Goal: Task Accomplishment & Management: Complete application form

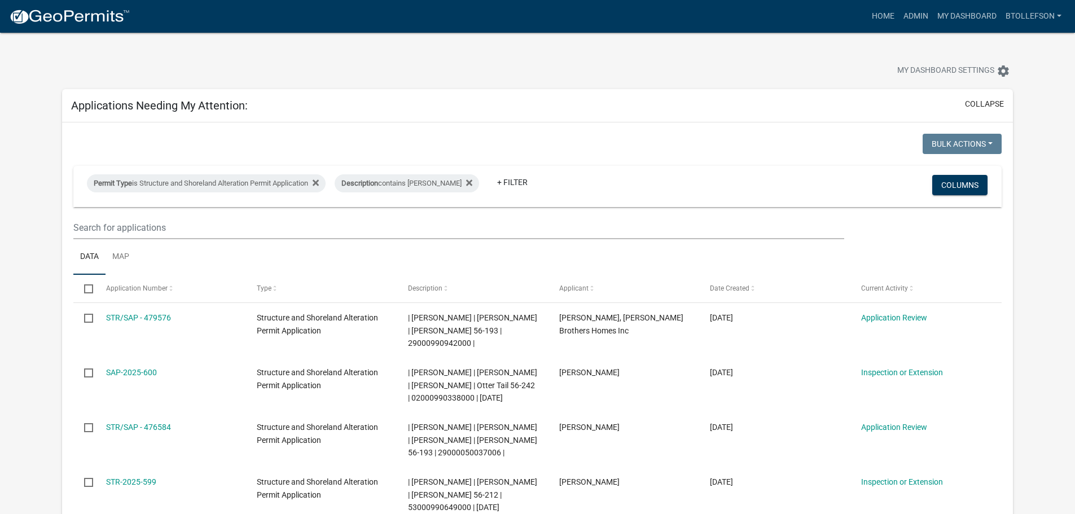
select select "3: 100"
click at [264, 187] on div "Permit Type is Structure and Shoreland Alteration Permit Application" at bounding box center [206, 183] width 239 height 18
click at [248, 226] on select "Select an option Building Contractor / Excavators (Registration) Building Contr…" at bounding box center [210, 225] width 261 height 23
select select "68d28c81-f724-4f90-9ad3-bed34bf6fb80"
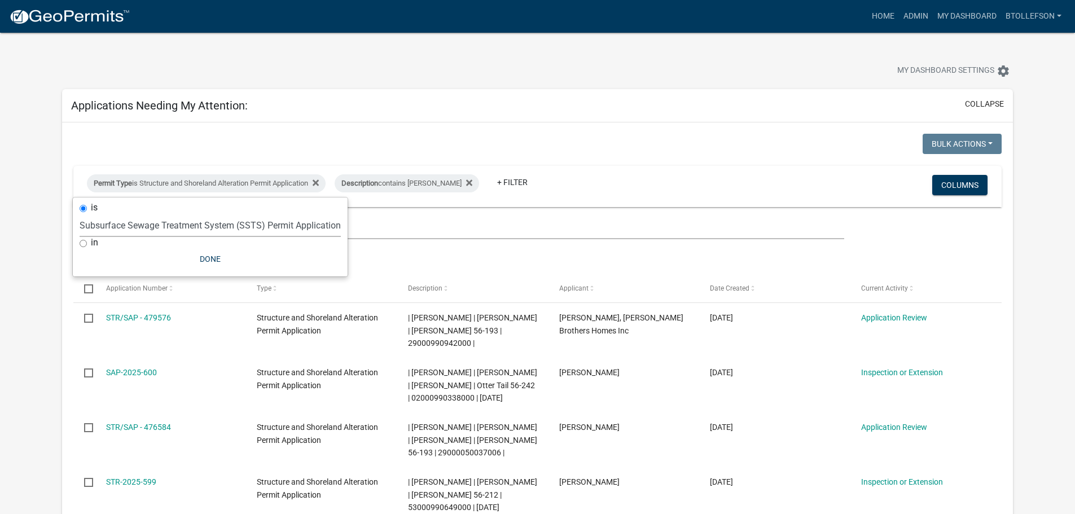
click at [99, 214] on select "Select an option Building Contractor / Excavators (Registration) Building Contr…" at bounding box center [210, 225] width 261 height 23
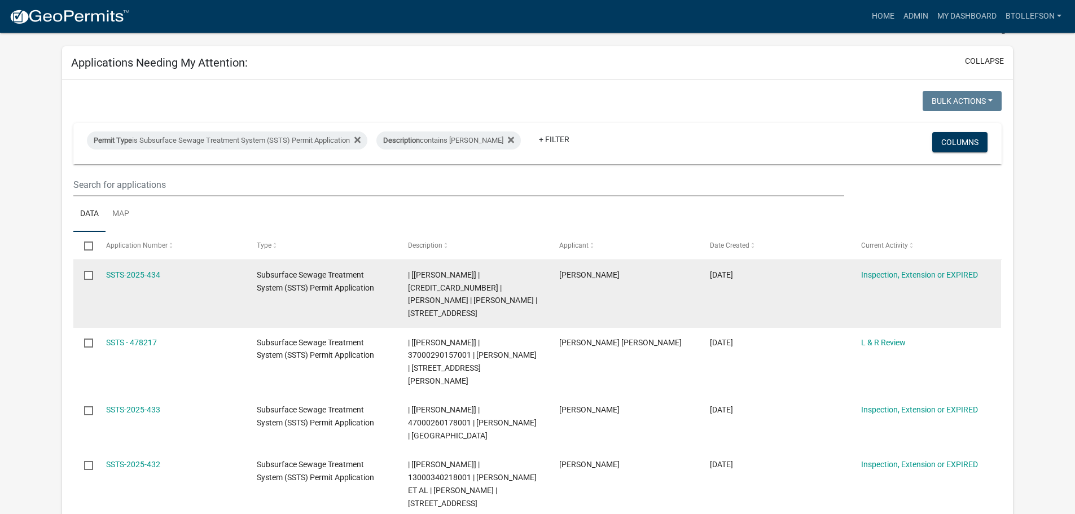
scroll to position [113, 0]
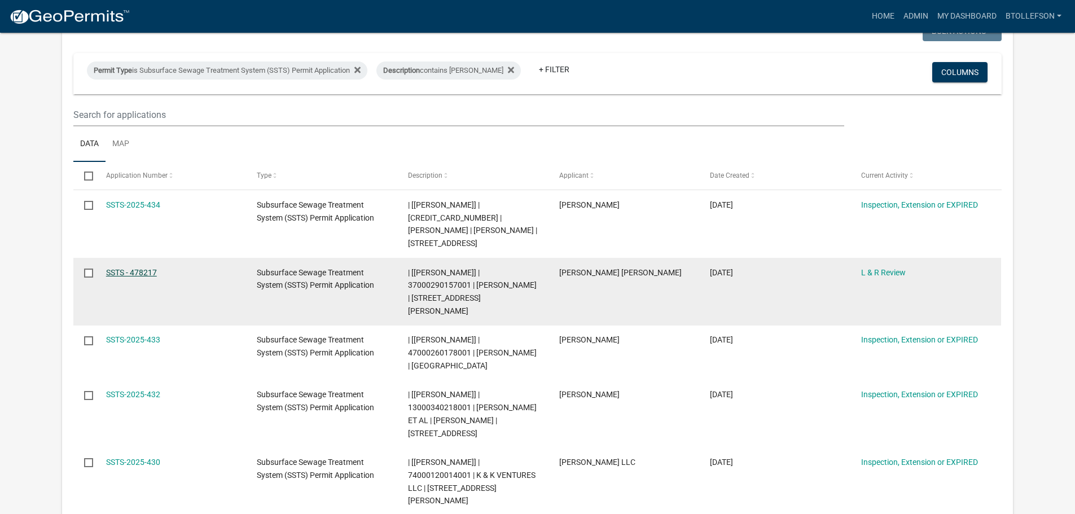
click at [118, 272] on link "SSTS - 478217" at bounding box center [131, 272] width 51 height 9
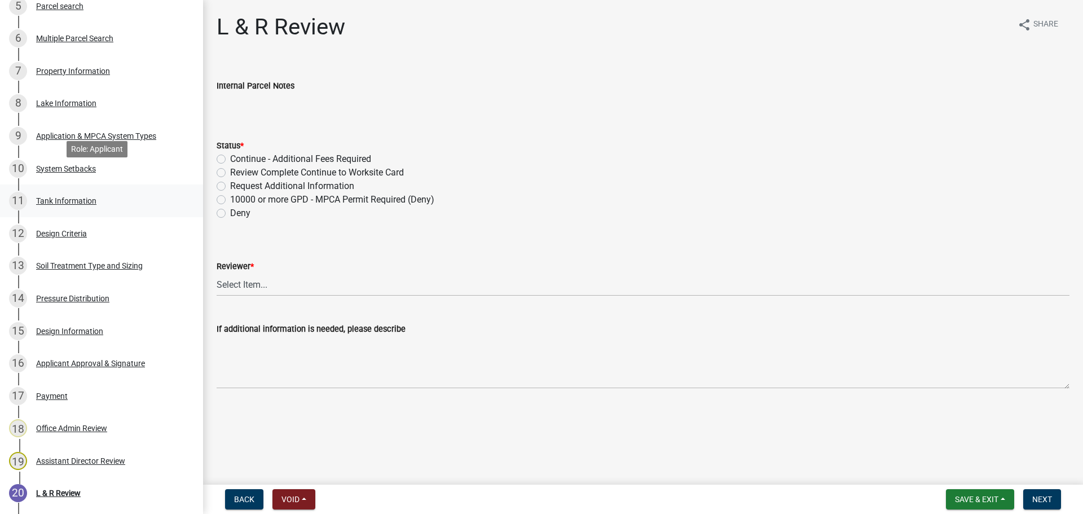
scroll to position [395, 0]
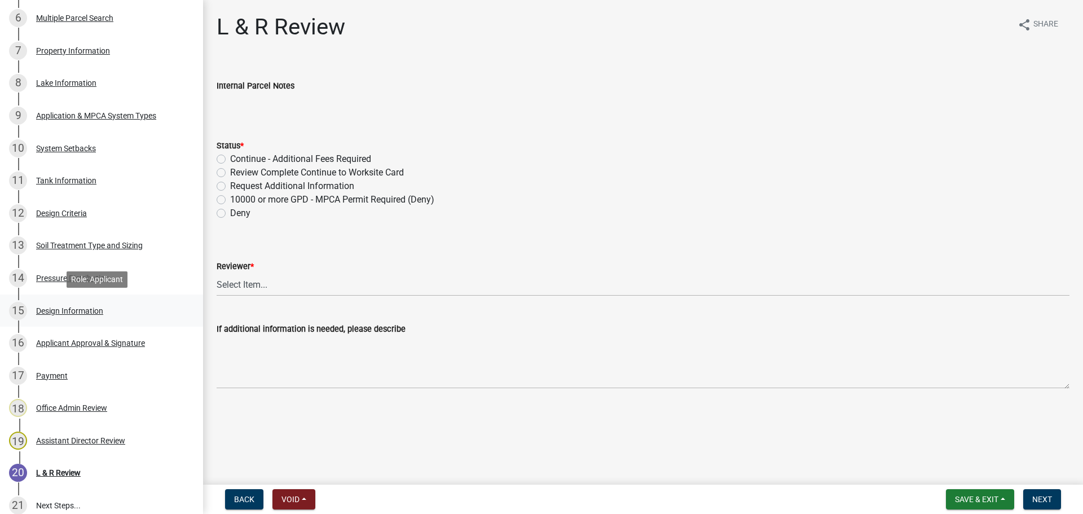
click at [81, 313] on div "Design Information" at bounding box center [69, 311] width 67 height 8
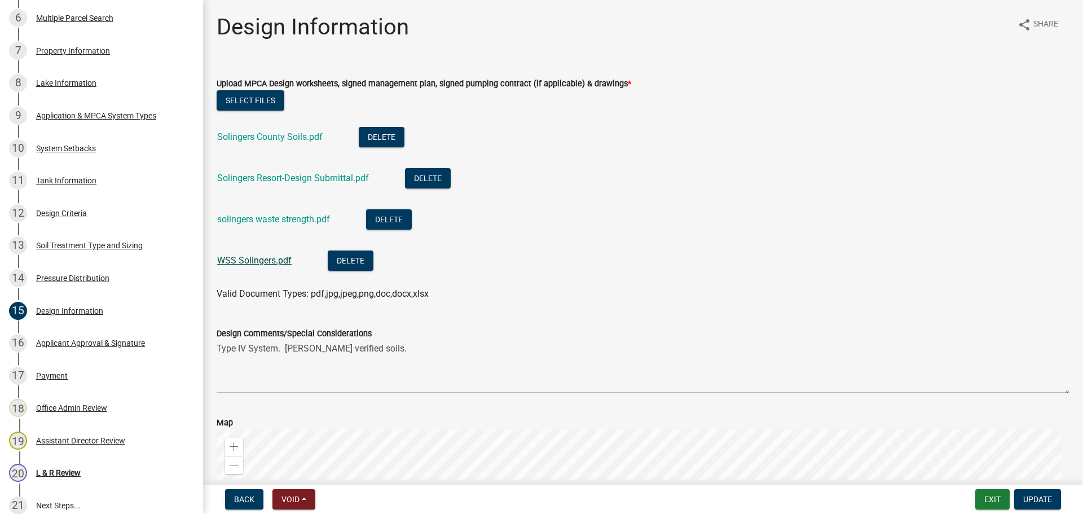
click at [245, 261] on link "WSS Solingers.pdf" at bounding box center [254, 260] width 74 height 11
click at [301, 138] on link "Solingers County Soils.pdf" at bounding box center [270, 136] width 106 height 11
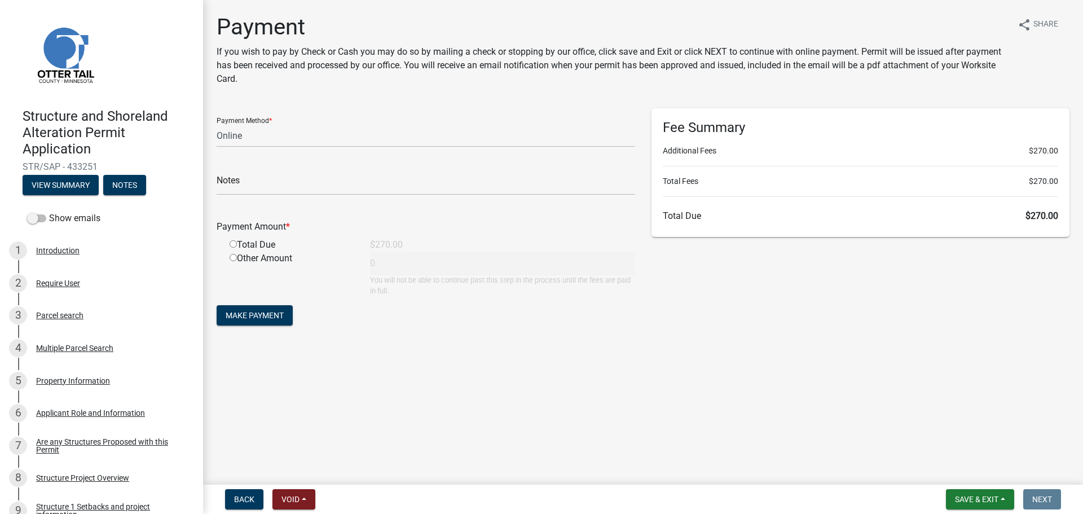
select select "3: 3"
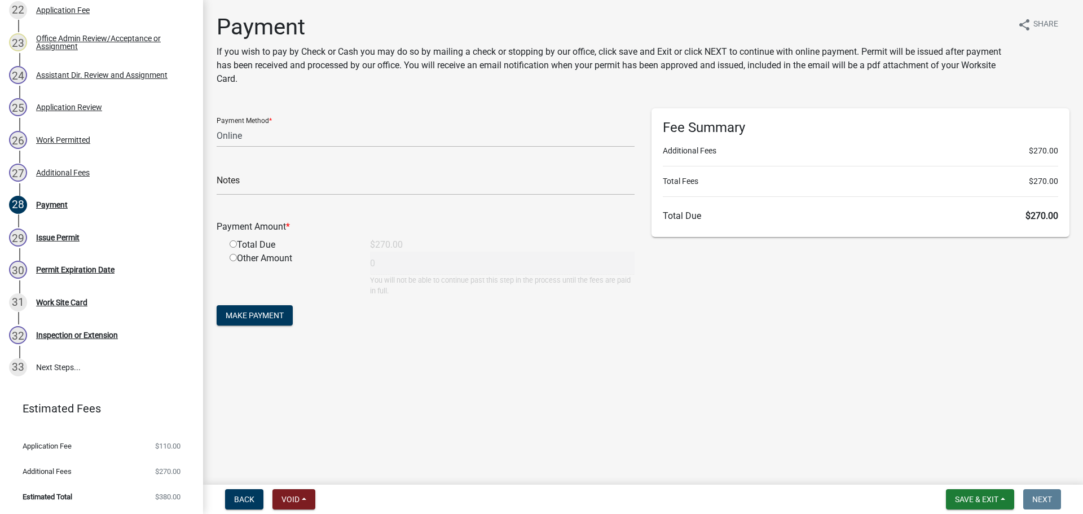
click at [238, 241] on div "Total Due" at bounding box center [291, 245] width 140 height 14
click at [234, 244] on input "radio" at bounding box center [233, 243] width 7 height 7
radio input "true"
type input "270"
click at [247, 308] on button "Make Payment" at bounding box center [255, 315] width 76 height 20
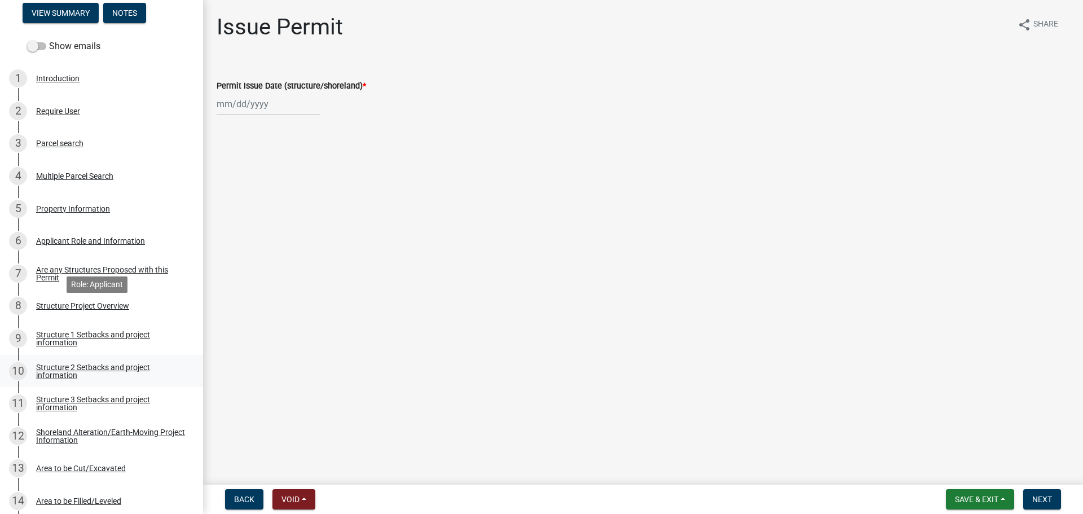
scroll to position [226, 0]
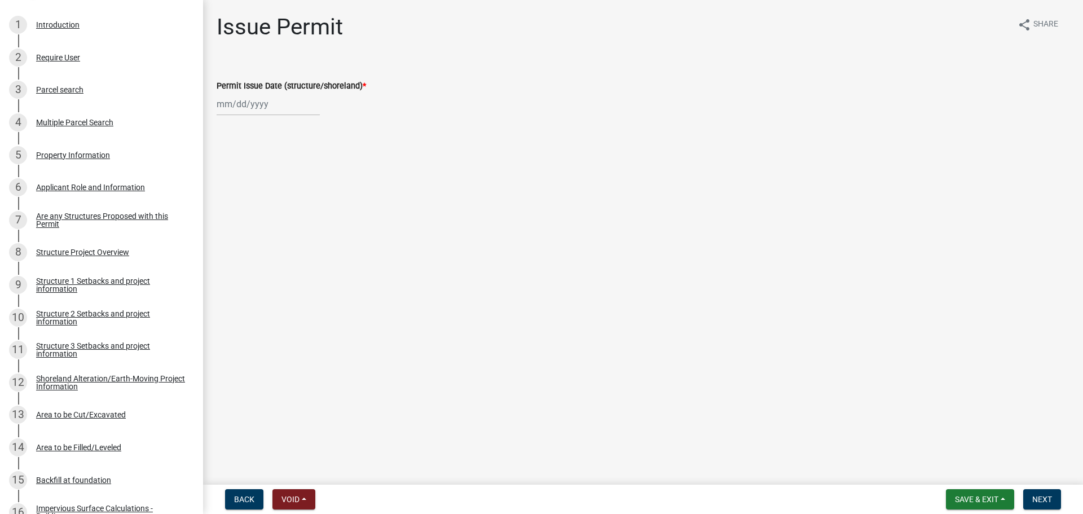
click at [265, 109] on div at bounding box center [268, 104] width 103 height 23
select select "9"
select select "2025"
click at [301, 195] on div "19" at bounding box center [300, 200] width 18 height 18
type input "[DATE]"
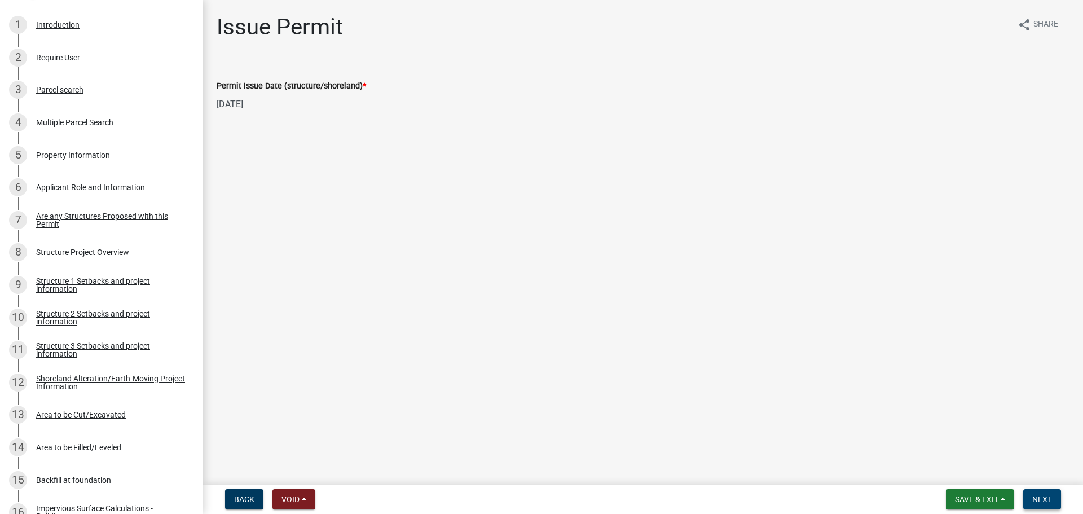
click at [1045, 495] on span "Next" at bounding box center [1043, 499] width 20 height 9
click at [1051, 506] on button "Next" at bounding box center [1043, 499] width 38 height 20
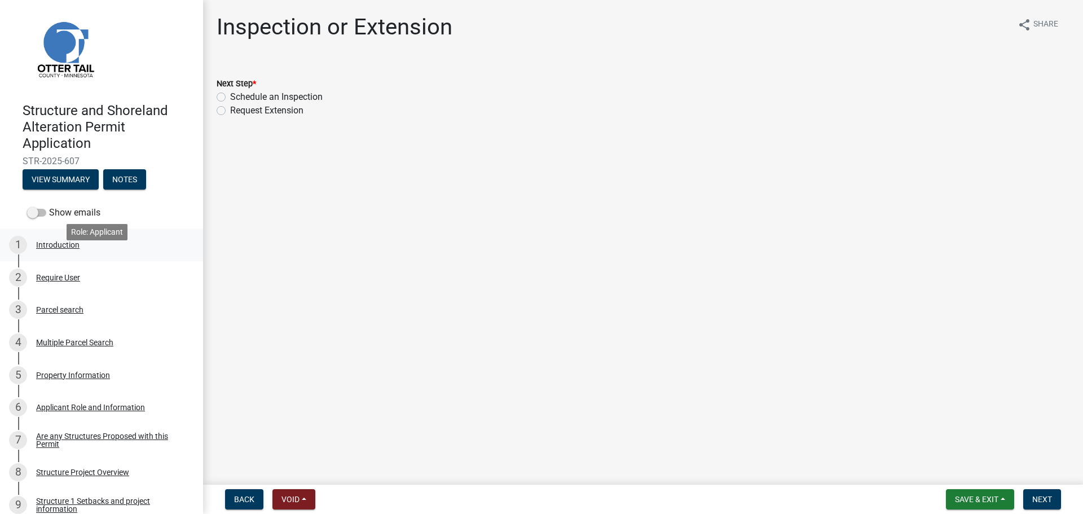
scroll to position [0, 0]
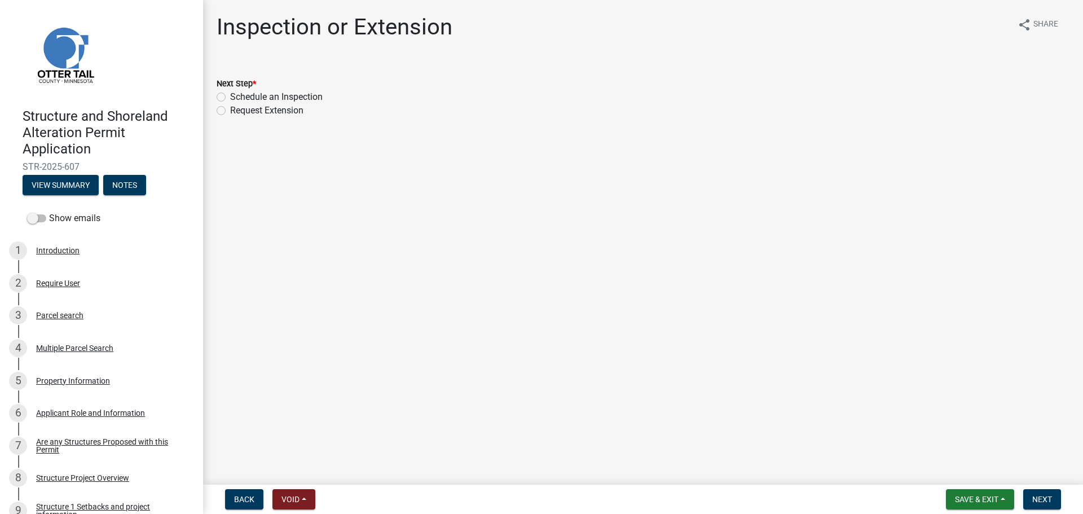
click at [348, 191] on main "Inspection or Extension share Share Next Step * Schedule an Inspection Request …" at bounding box center [643, 240] width 880 height 480
click at [63, 183] on button "View Summary" at bounding box center [61, 185] width 76 height 20
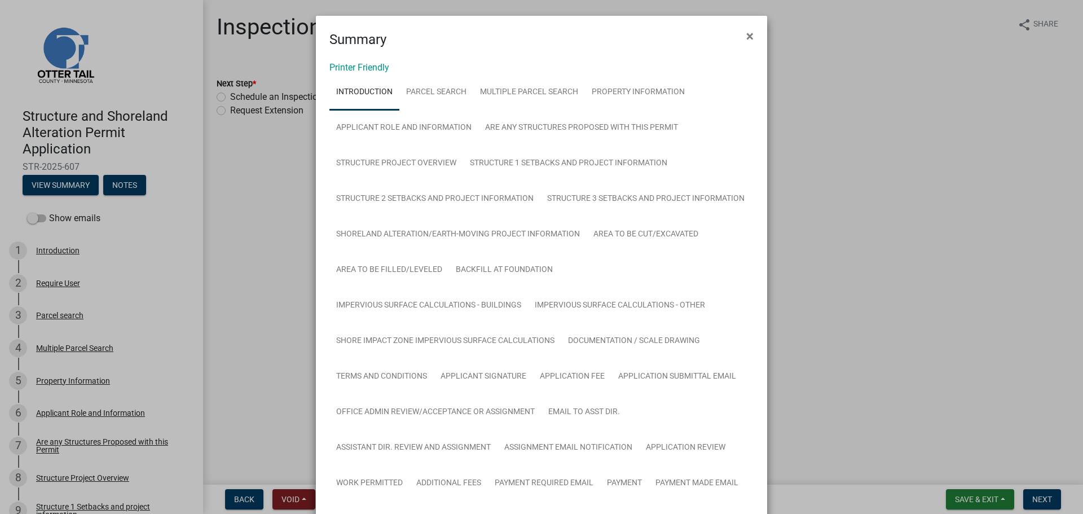
click at [374, 64] on link "Printer Friendly" at bounding box center [360, 67] width 60 height 11
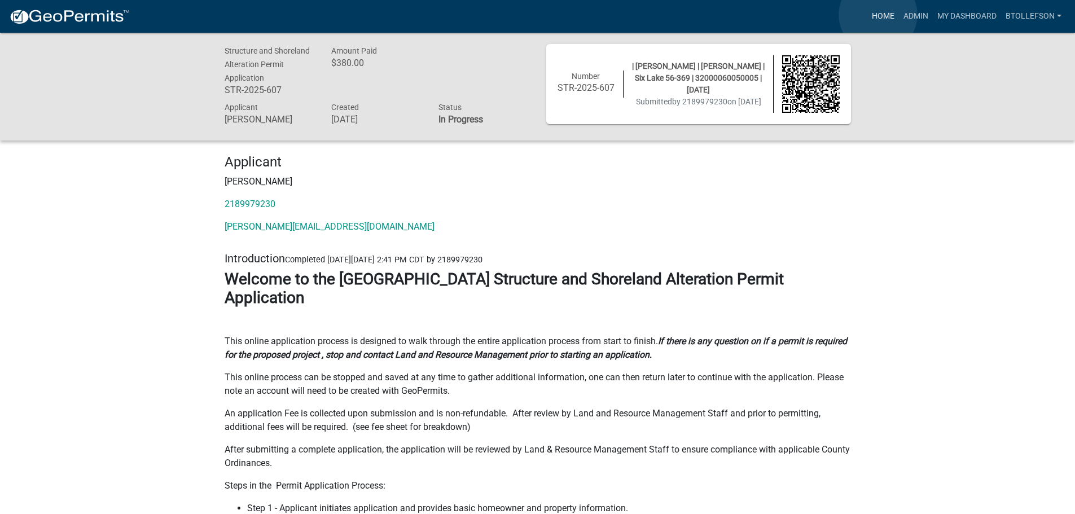
click at [878, 15] on link "Home" at bounding box center [883, 16] width 32 height 21
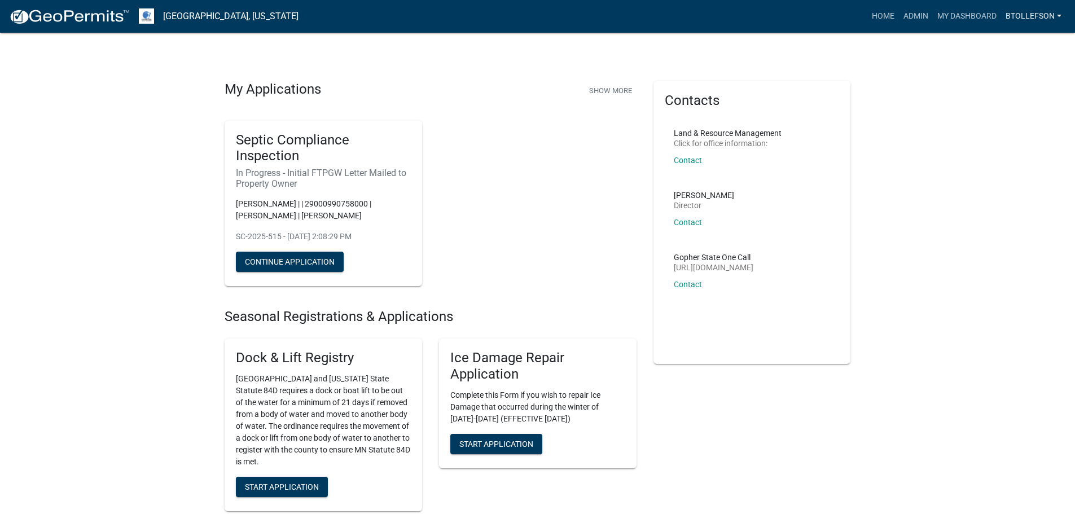
click at [1059, 23] on link "btollefson" at bounding box center [1033, 16] width 65 height 21
click at [98, 15] on img at bounding box center [69, 16] width 121 height 17
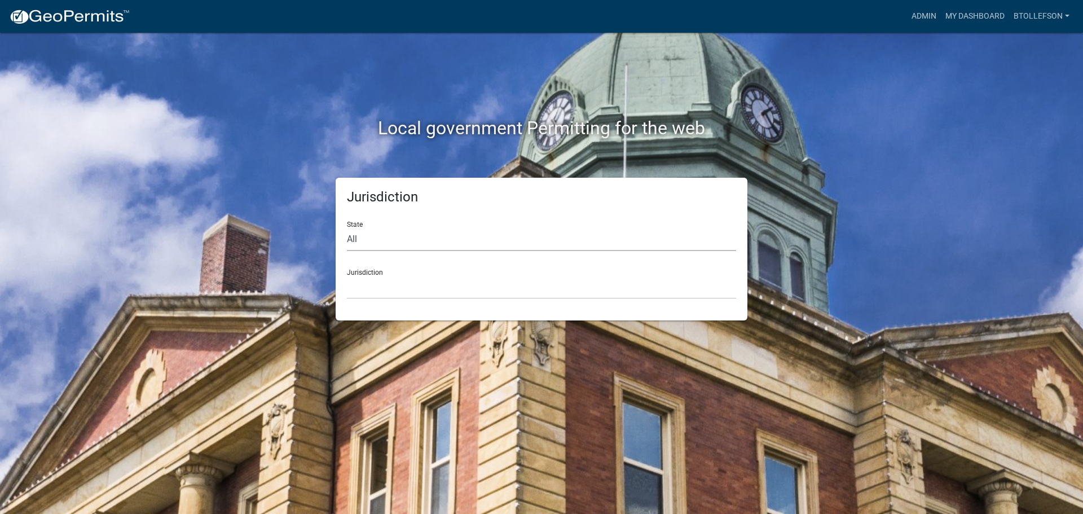
click at [588, 231] on select "All Colorado Georgia Indiana Iowa Kansas Minnesota Ohio South Carolina Wisconsin" at bounding box center [541, 239] width 389 height 23
select select "Minnesota"
click at [347, 228] on select "All Colorado Georgia Indiana Iowa Kansas Minnesota Ohio South Carolina Wisconsin" at bounding box center [541, 239] width 389 height 23
click at [519, 292] on select "Becker County, Minnesota Benton County, Minnesota Carlton County, Minnesota Cit…" at bounding box center [541, 287] width 389 height 23
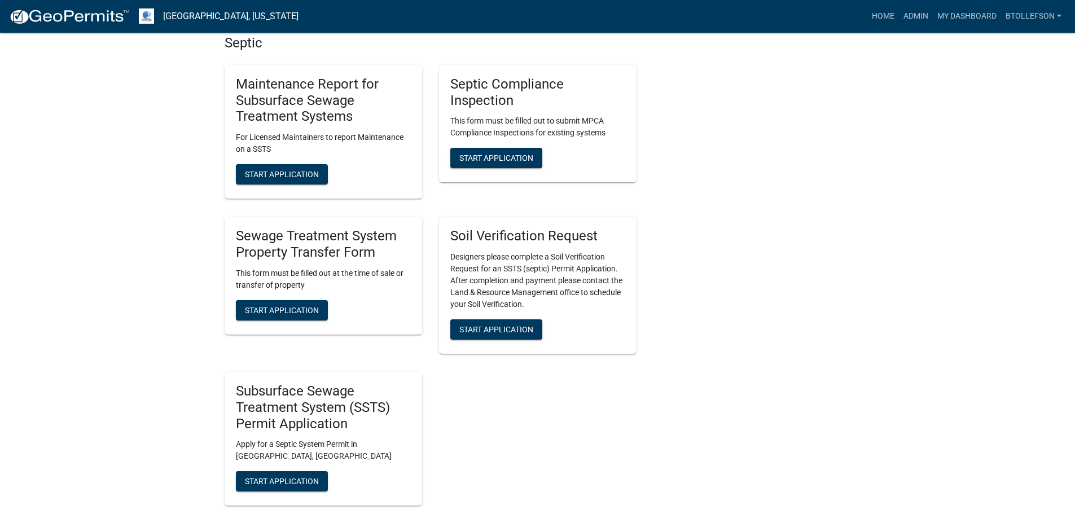
scroll to position [508, 0]
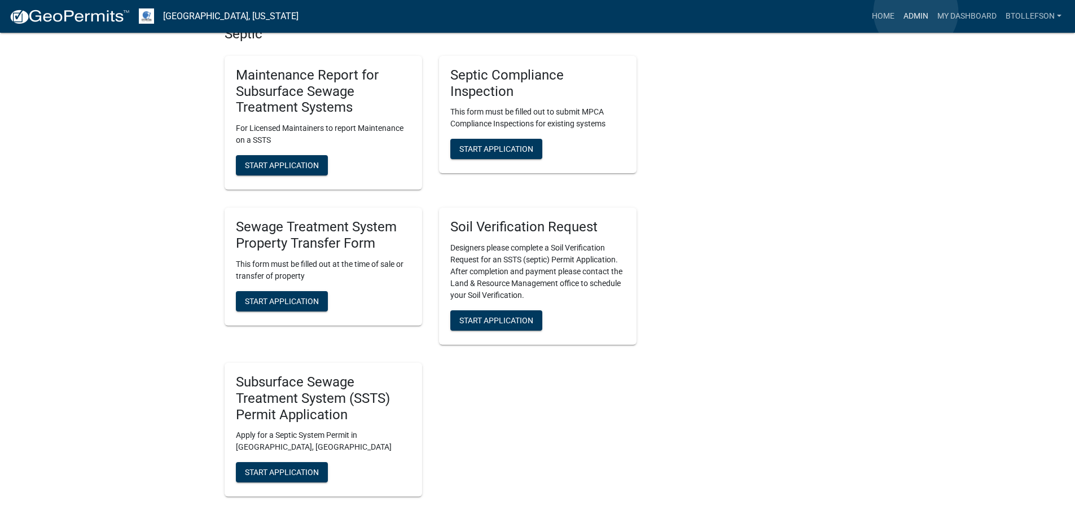
click at [916, 12] on link "Admin" at bounding box center [916, 16] width 34 height 21
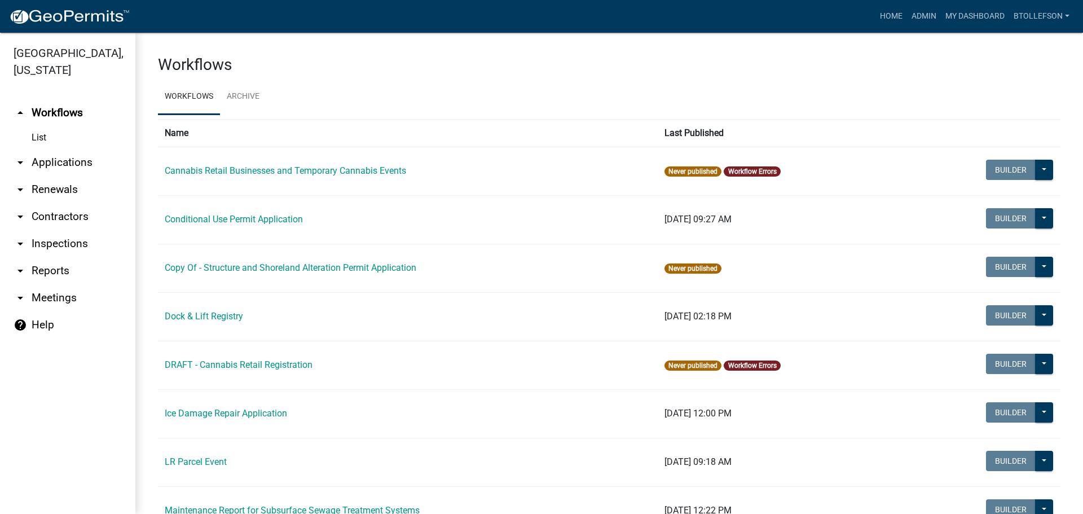
click at [62, 166] on link "arrow_drop_down Applications" at bounding box center [67, 162] width 135 height 27
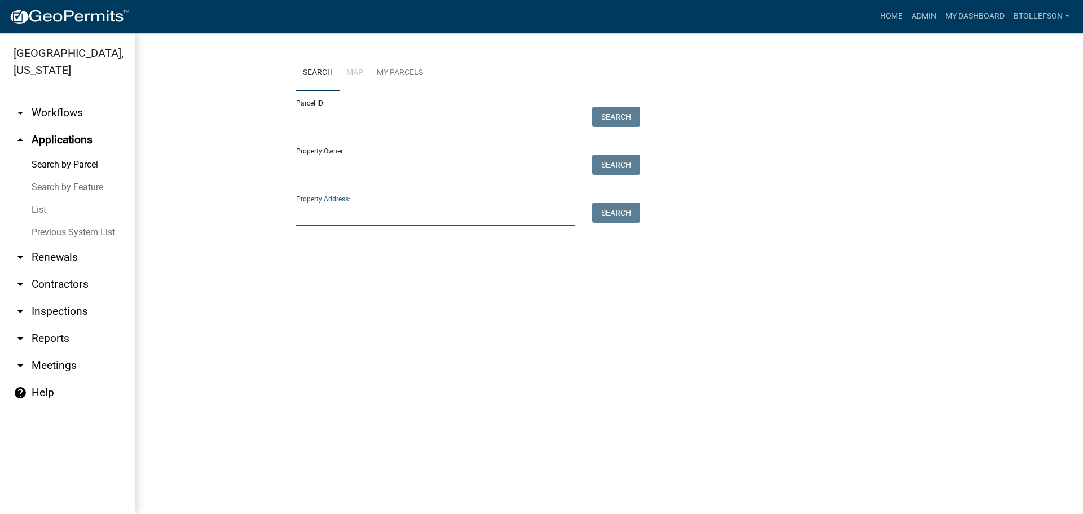
click at [373, 210] on input "Property Address:" at bounding box center [435, 214] width 279 height 23
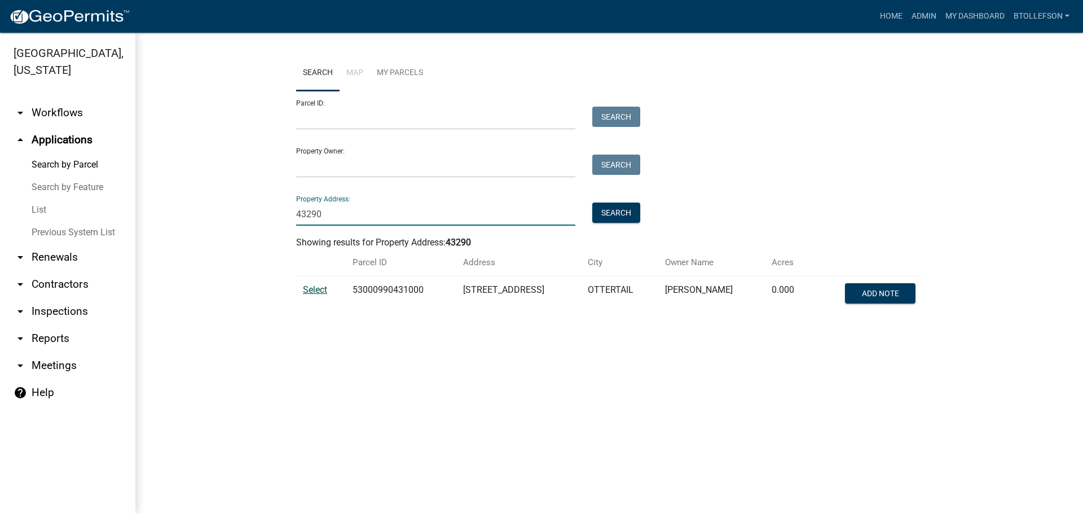
type input "43290"
click at [314, 292] on span "Select" at bounding box center [315, 289] width 24 height 11
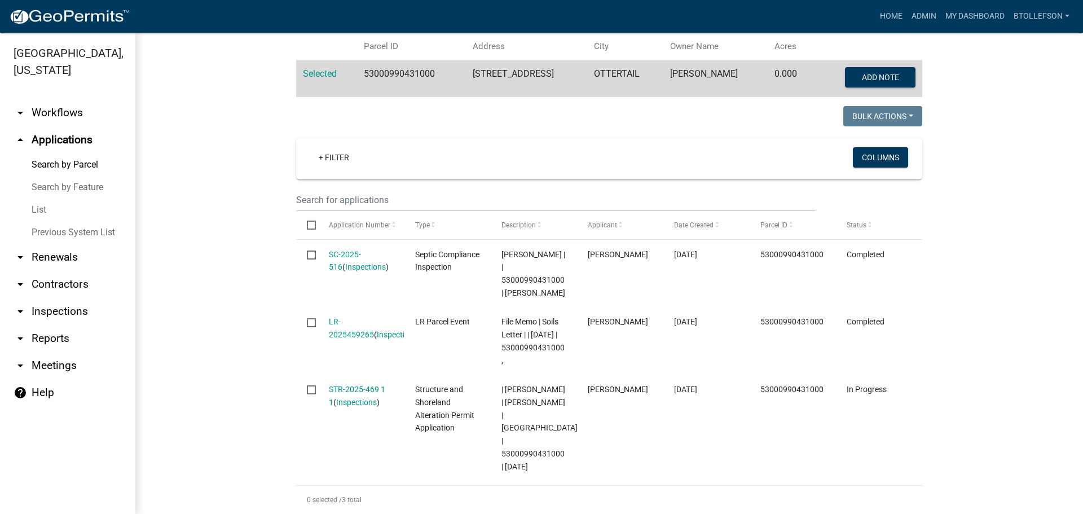
scroll to position [226, 0]
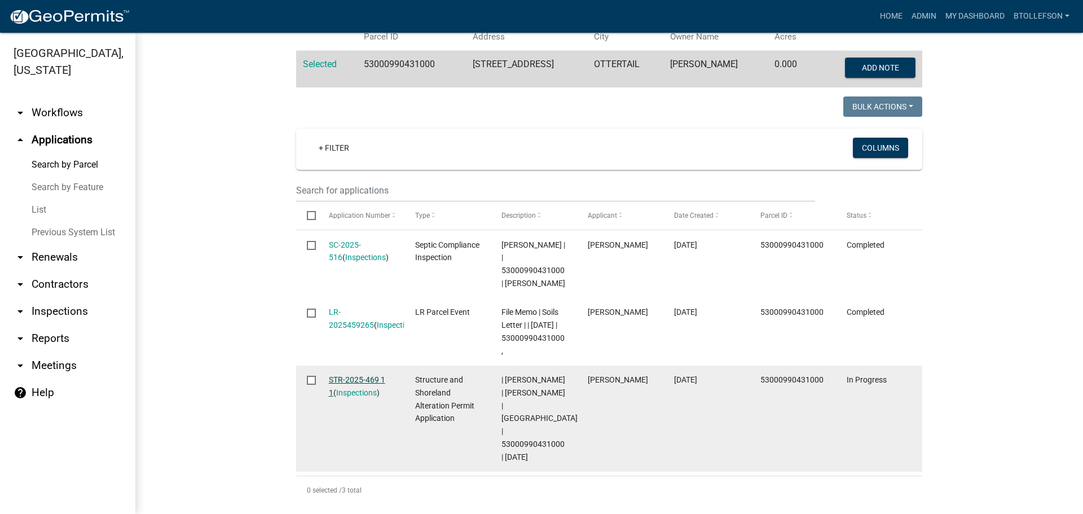
click at [353, 383] on link "STR-2025-469 1 1" at bounding box center [357, 386] width 56 height 22
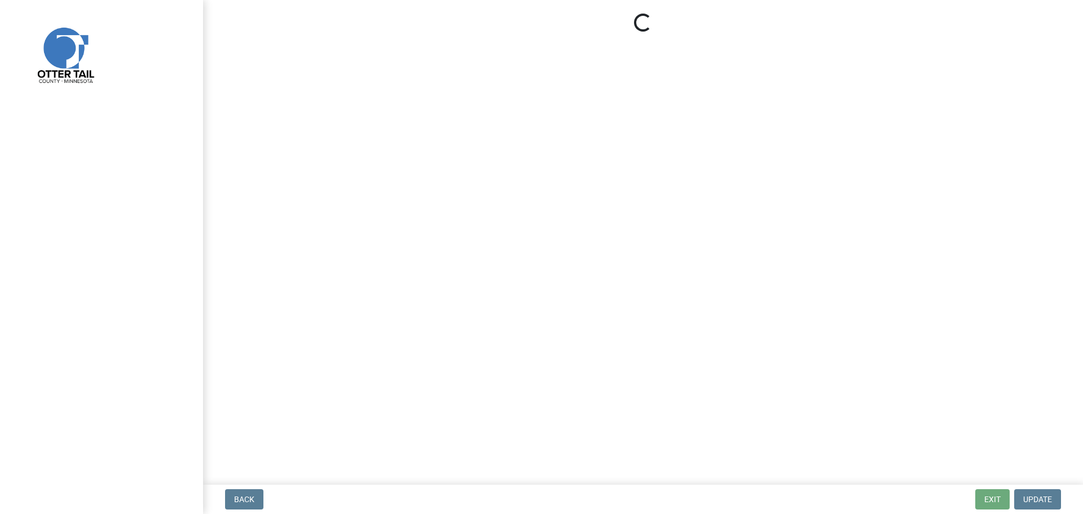
select select "710d5f49-2663-4e73-9718-d0c4e189f5ed"
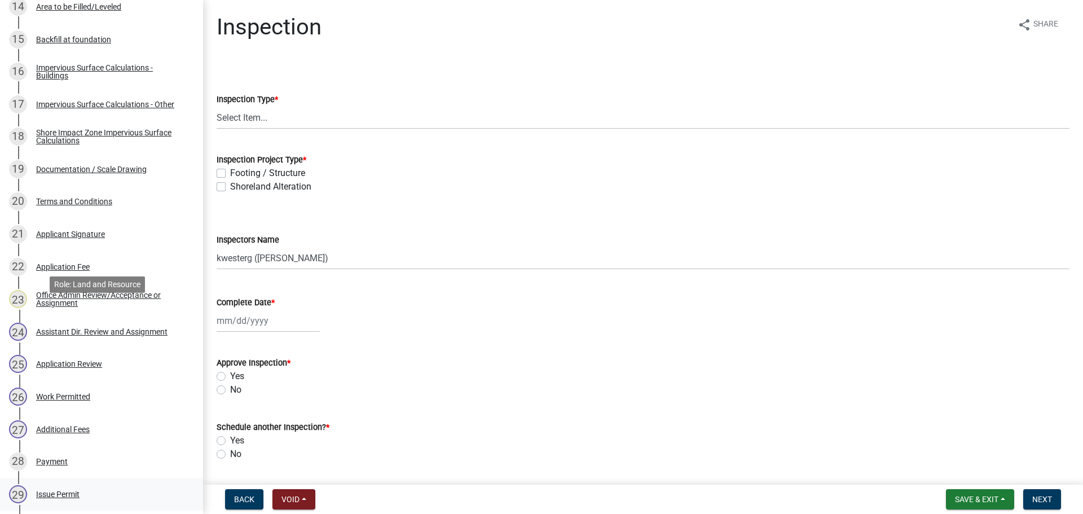
scroll to position [846, 0]
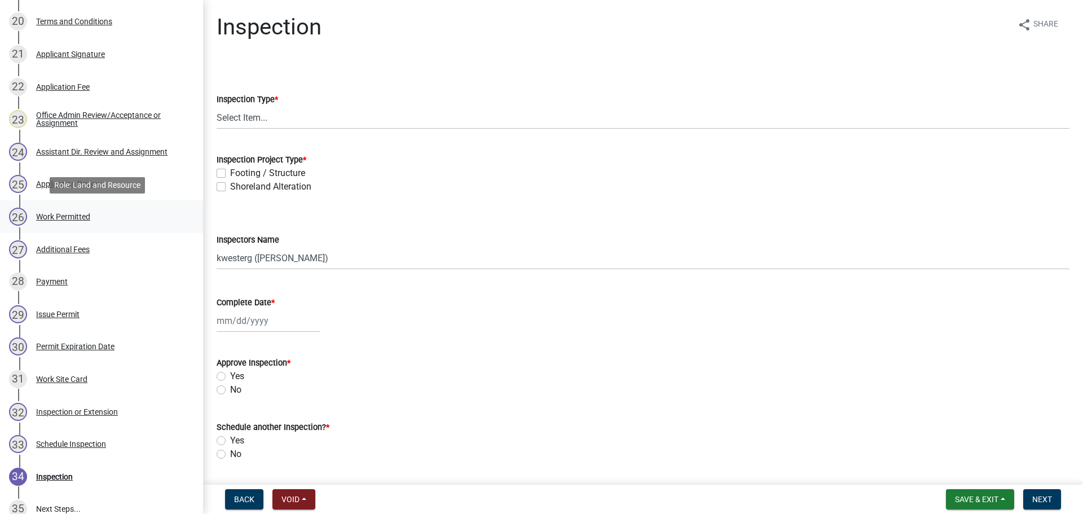
click at [78, 216] on div "Work Permitted" at bounding box center [63, 217] width 54 height 8
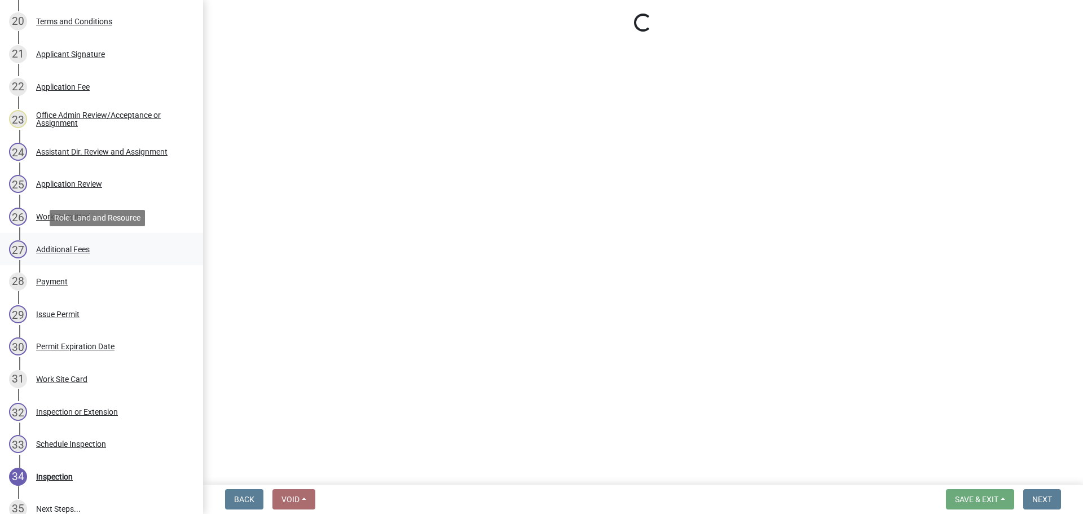
select select "b4c12476-3918-4c31-b34d-126d47b866fd"
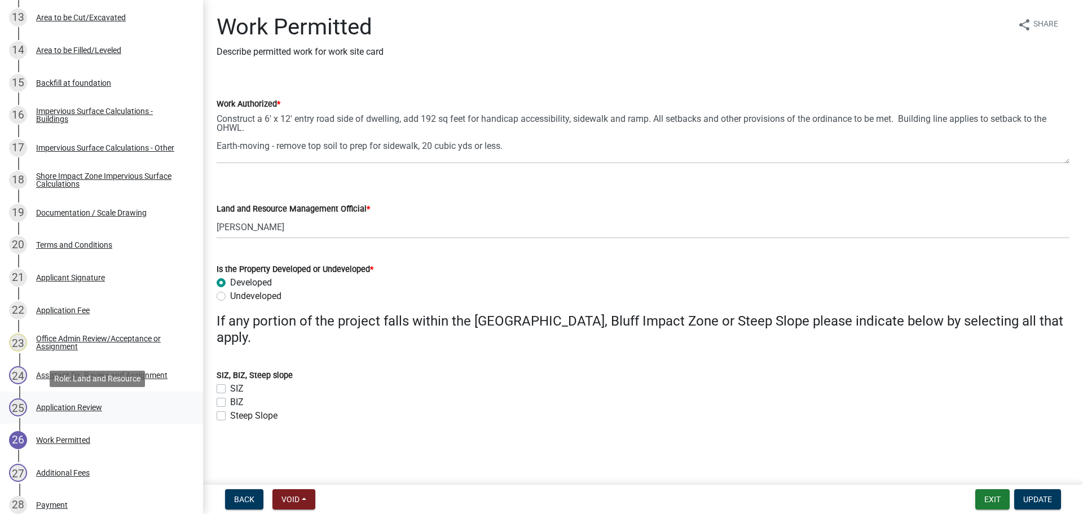
scroll to position [621, 0]
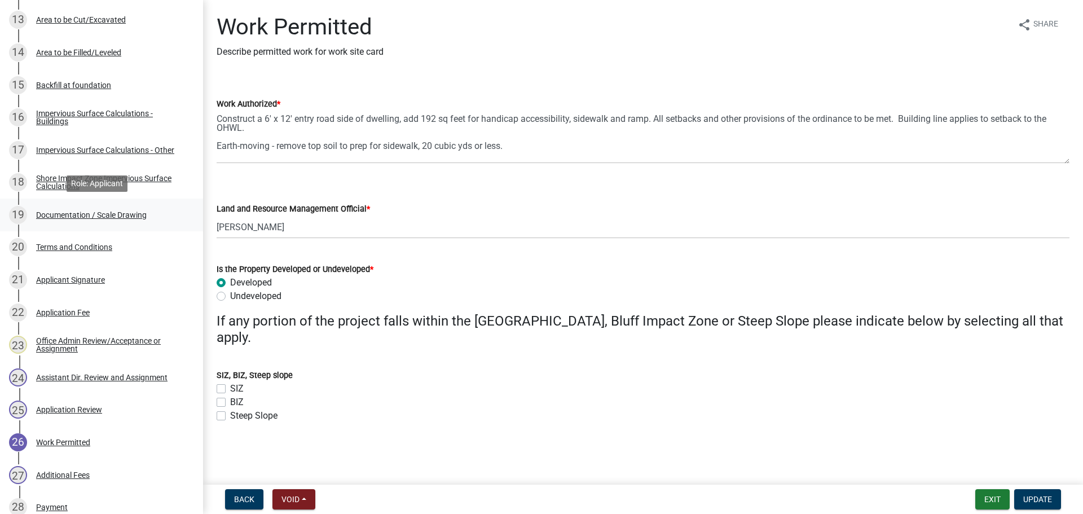
click at [107, 219] on div "Documentation / Scale Drawing" at bounding box center [91, 215] width 111 height 8
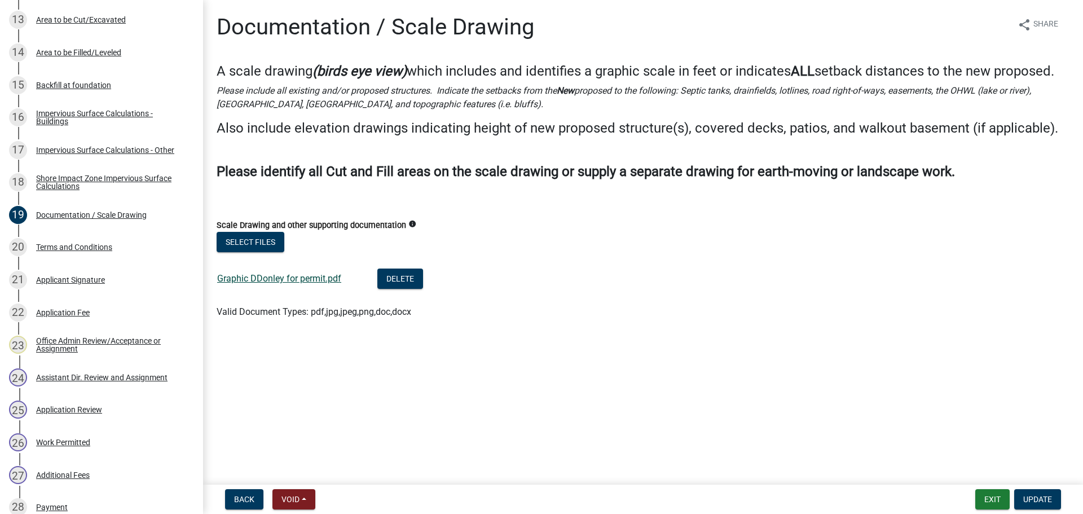
click at [315, 274] on link "Graphic DDonley for permit.pdf" at bounding box center [279, 278] width 124 height 11
